Goal: Check status: Check status

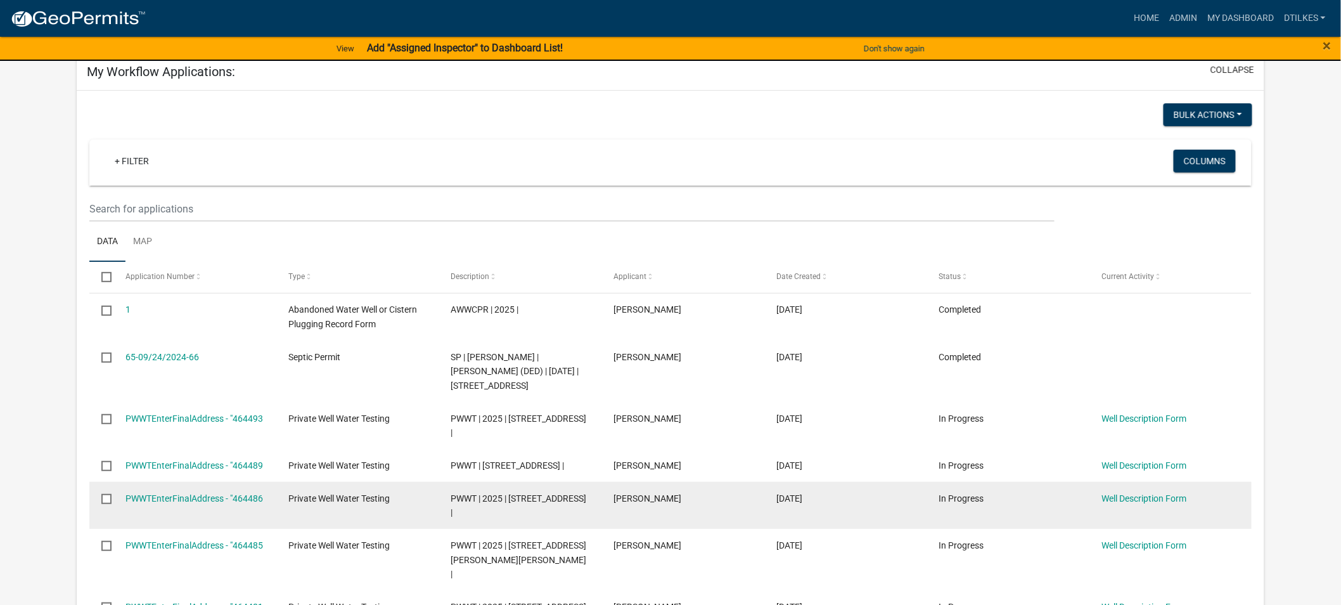
scroll to position [70, 0]
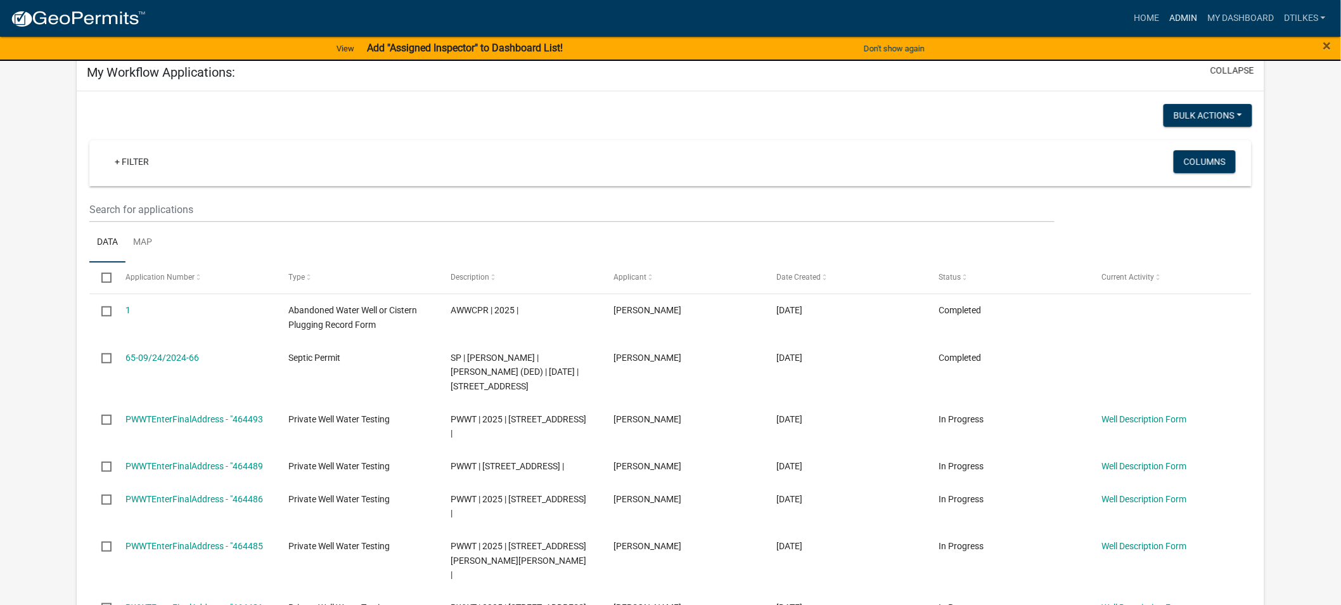
click at [1182, 15] on link "Admin" at bounding box center [1183, 18] width 38 height 24
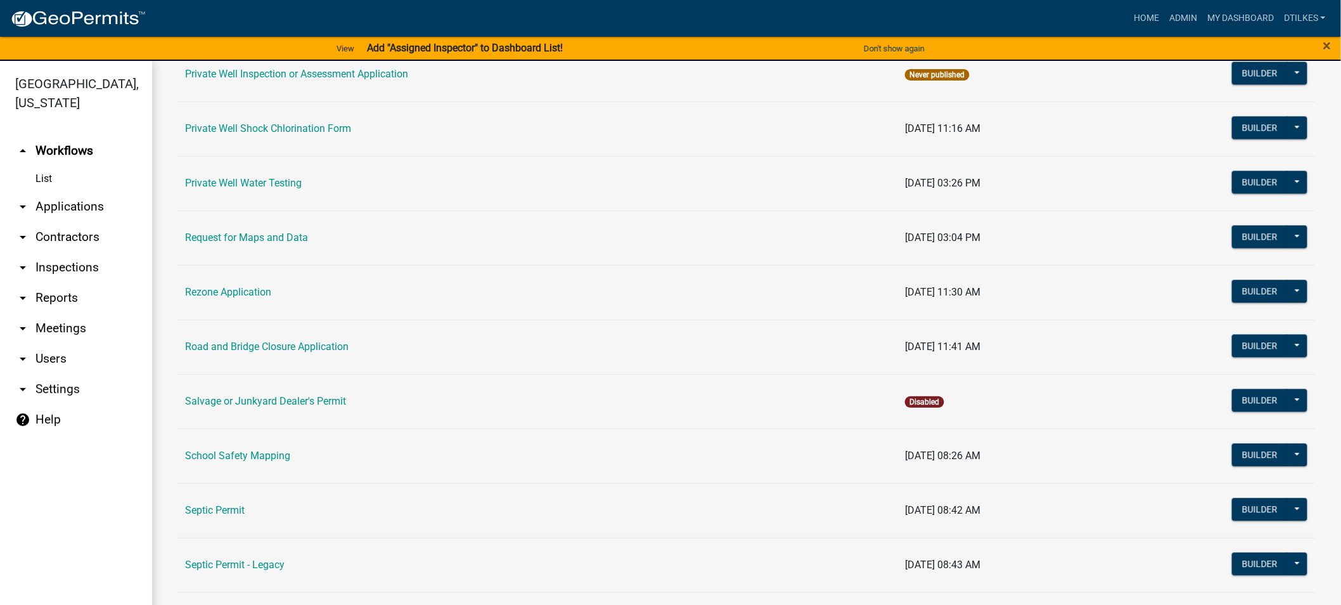
scroll to position [1268, 0]
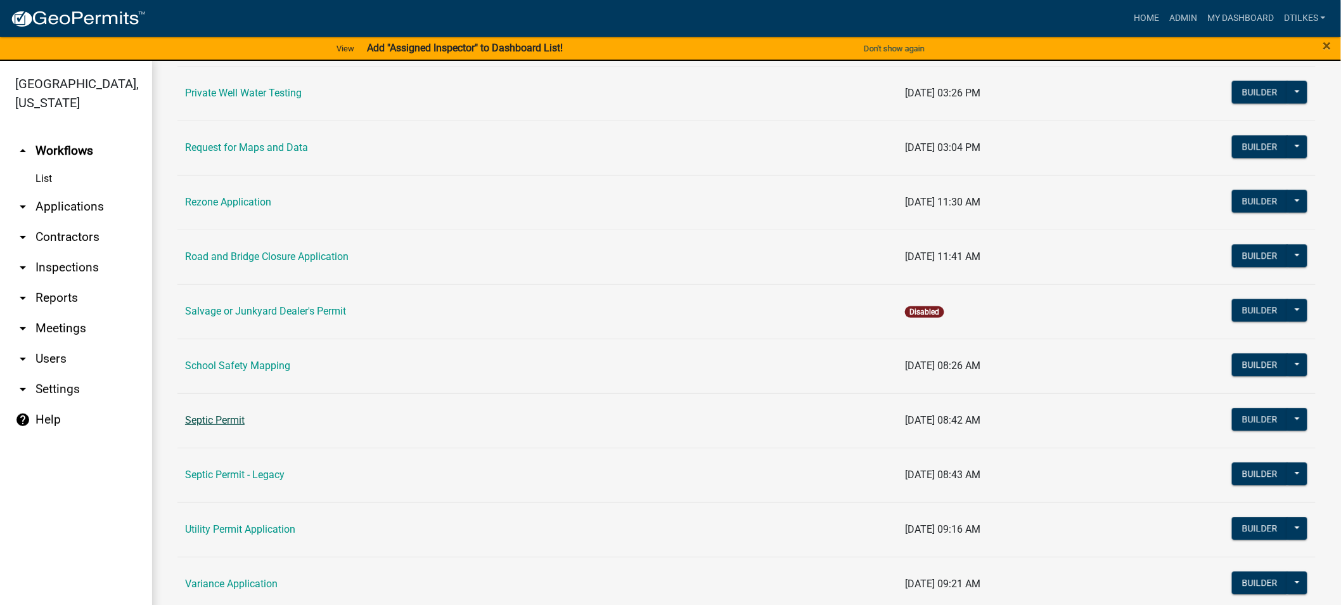
click at [204, 420] on link "Septic Permit" at bounding box center [215, 420] width 60 height 12
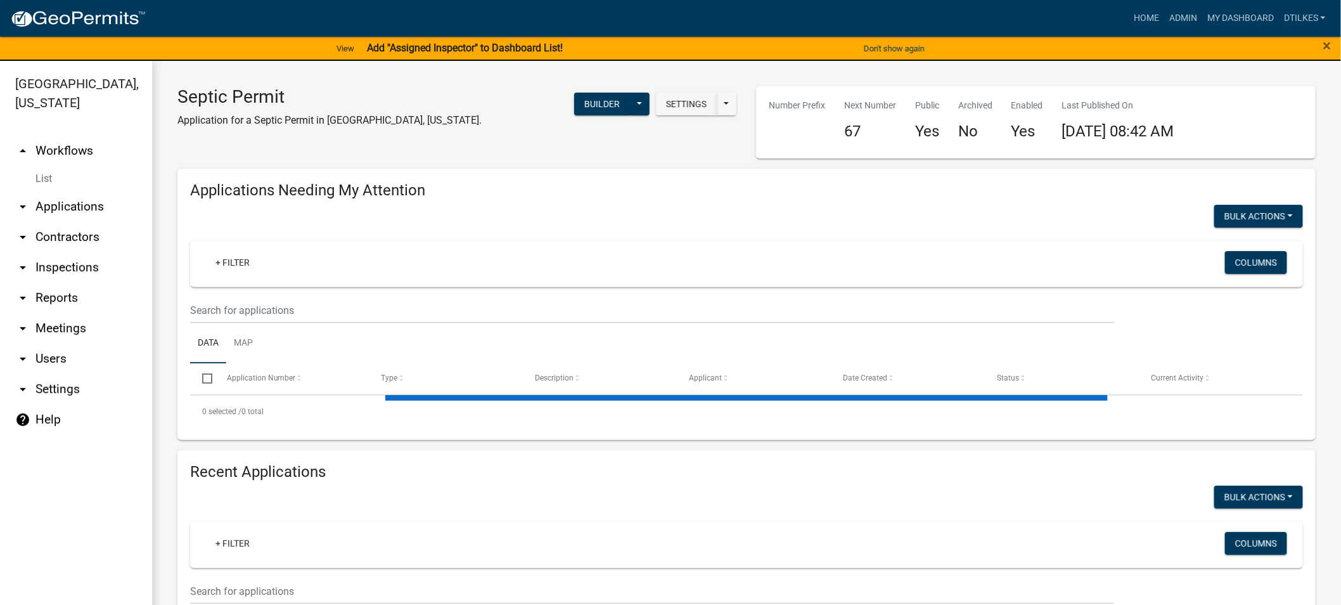
select select "2: 50"
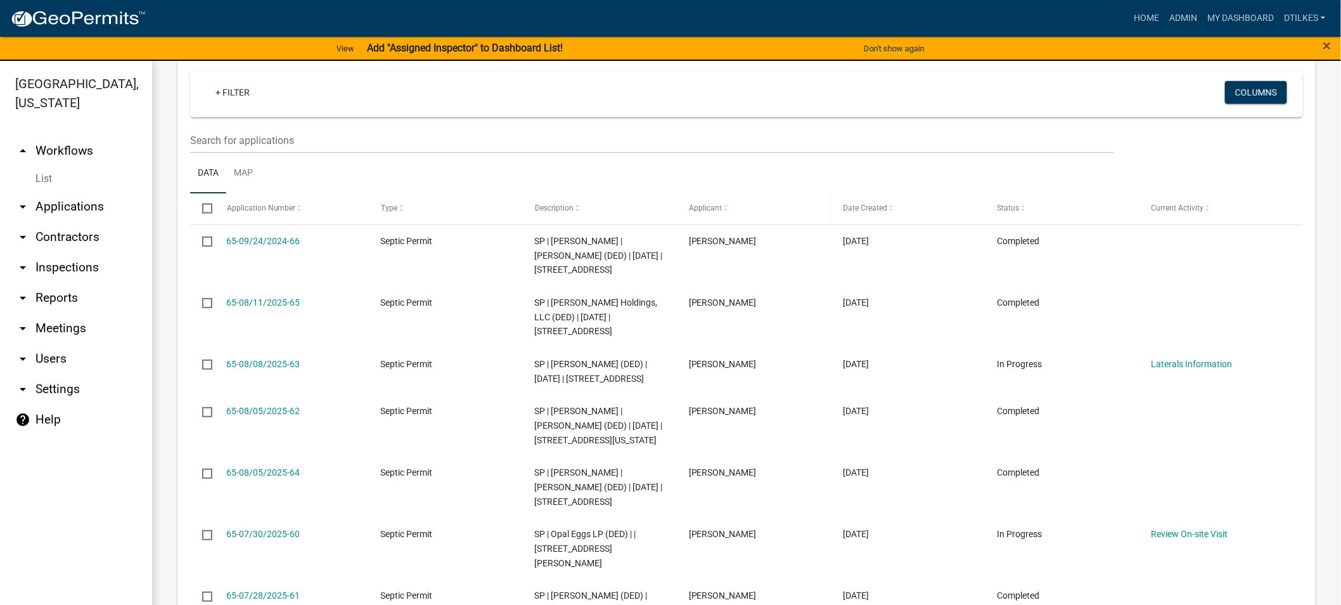
scroll to position [704, 0]
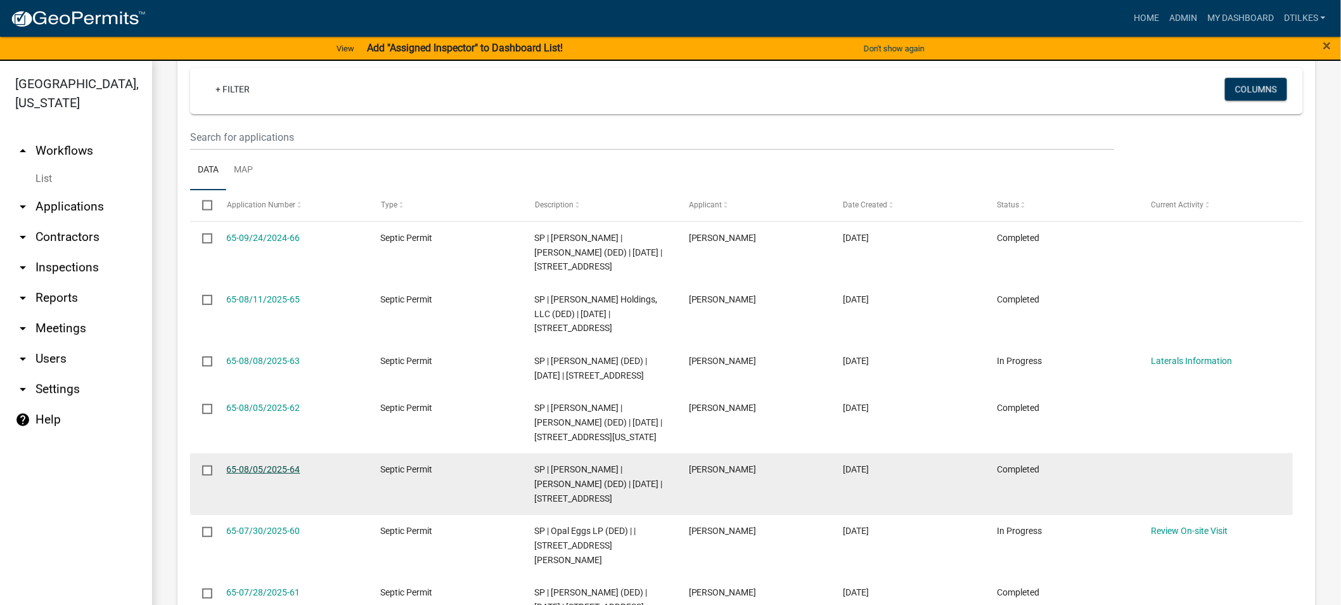
click at [245, 474] on link "65-08/05/2025-64" at bounding box center [264, 469] width 74 height 10
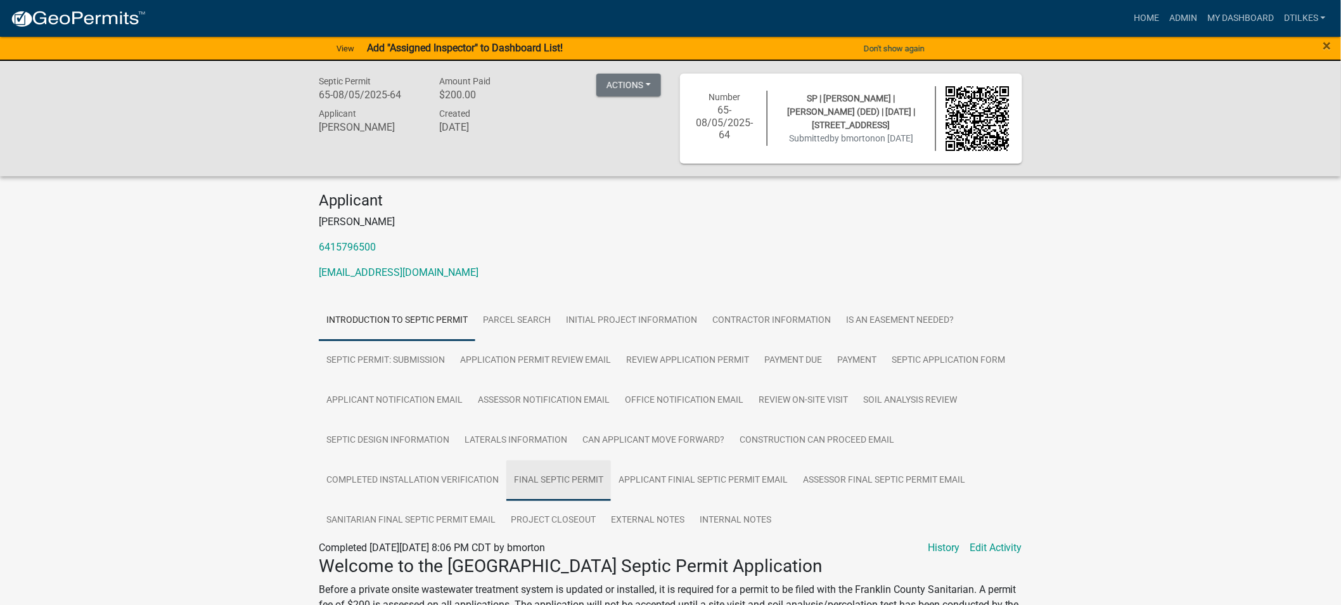
click at [553, 479] on link "Final Septic Permit" at bounding box center [558, 480] width 105 height 41
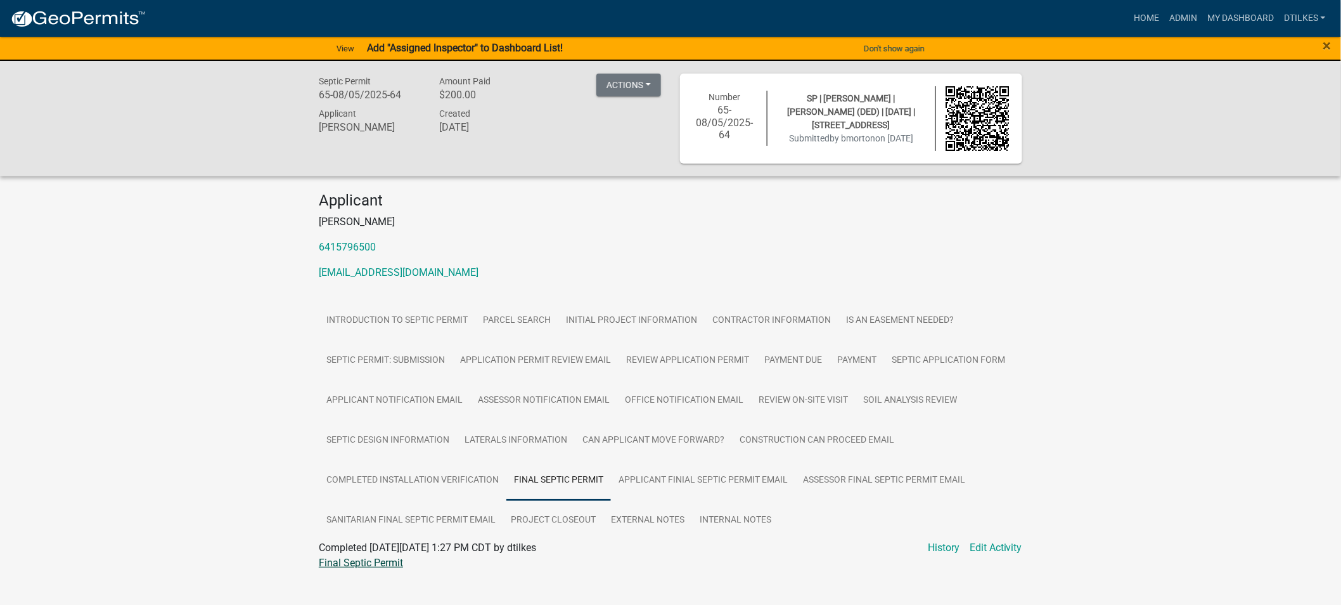
click at [370, 562] on link "Final Septic Permit" at bounding box center [361, 563] width 84 height 12
